Goal: Information Seeking & Learning: Check status

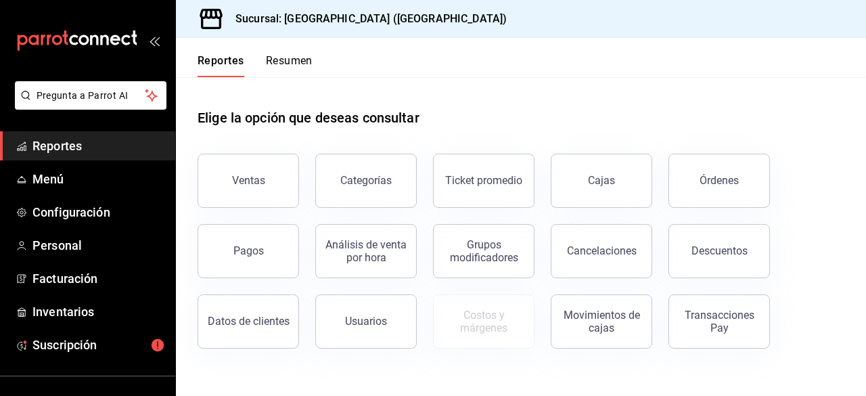
click at [266, 54] on button "Resumen" at bounding box center [289, 65] width 47 height 23
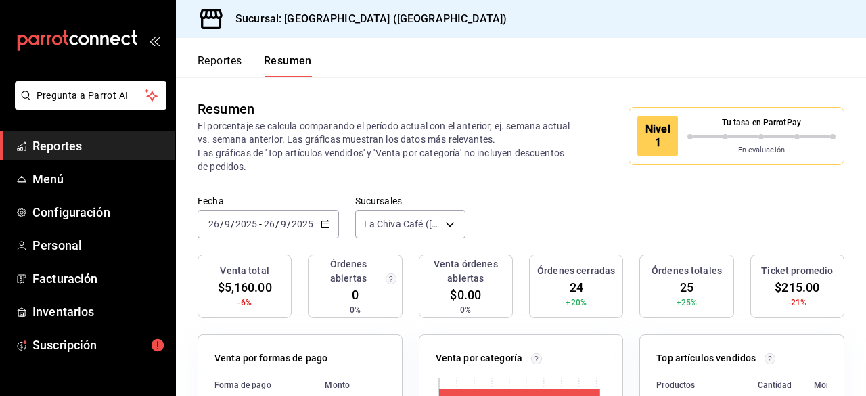
click at [637, 136] on div "Nivel 1" at bounding box center [657, 136] width 41 height 41
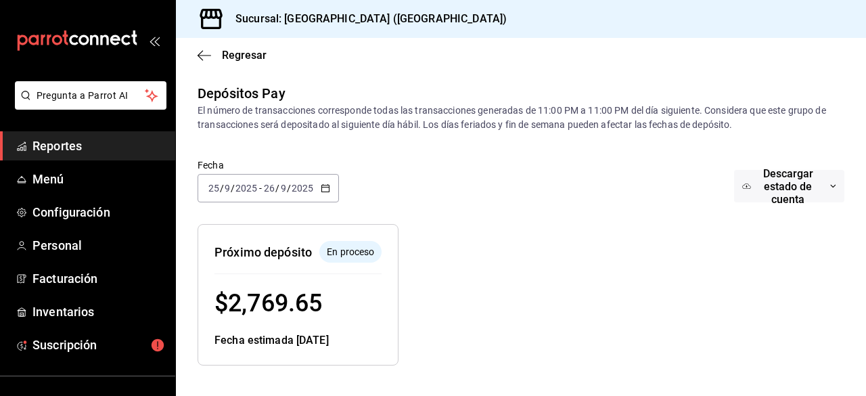
click at [265, 53] on div "Regresar" at bounding box center [521, 55] width 690 height 34
click at [249, 53] on span "Regresar" at bounding box center [244, 55] width 45 height 13
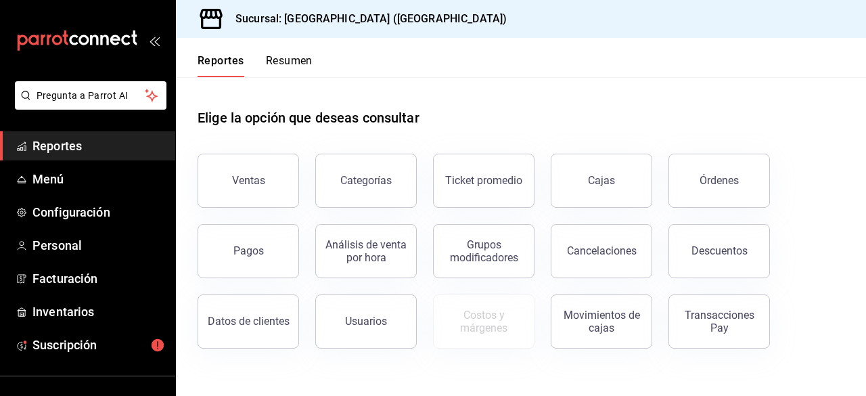
click at [263, 54] on div "Reportes Resumen" at bounding box center [254, 65] width 115 height 23
click at [308, 60] on button "Resumen" at bounding box center [289, 65] width 47 height 23
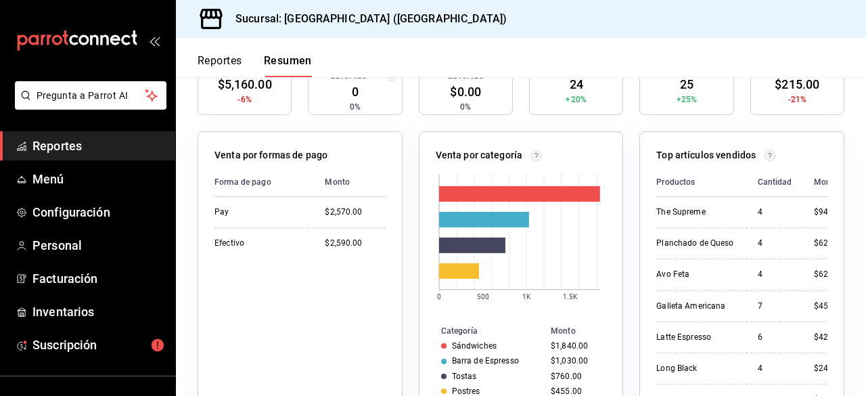
scroll to position [68, 0]
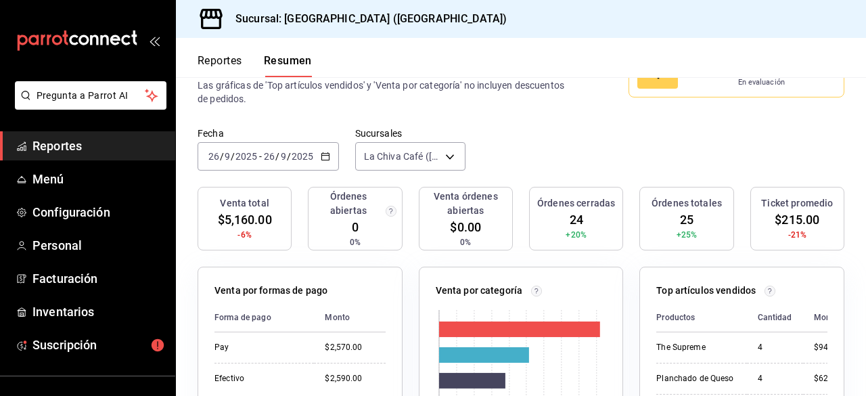
click at [537, 139] on div "Fecha [DATE] [DATE] - [DATE] [DATE] Sucursales [GEOGRAPHIC_DATA] ([GEOGRAPHIC_D…" at bounding box center [521, 157] width 690 height 60
